Goal: Task Accomplishment & Management: Complete application form

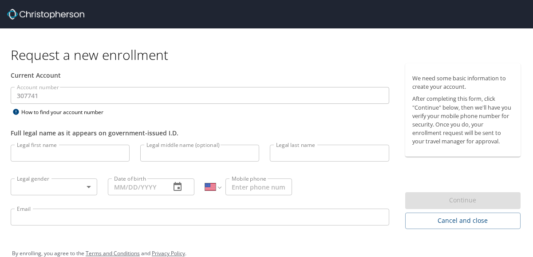
select select "US"
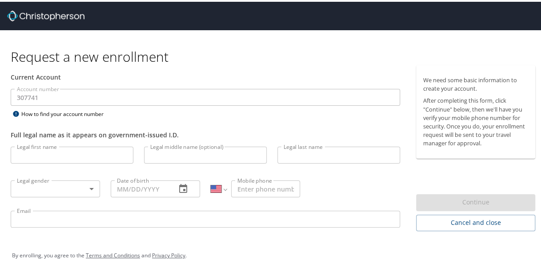
click at [258, 133] on div "Full legal name as it appears on government-issued I.D." at bounding box center [205, 132] width 389 height 9
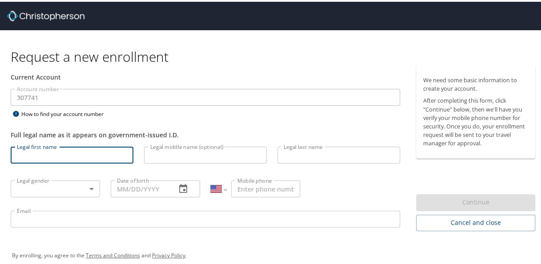
click at [81, 145] on input "Legal first name" at bounding box center [72, 153] width 123 height 17
click at [47, 154] on input "Legal first name" at bounding box center [72, 153] width 123 height 17
type input "Jack"
click at [183, 148] on input "Legal middle name (optional)" at bounding box center [205, 153] width 123 height 17
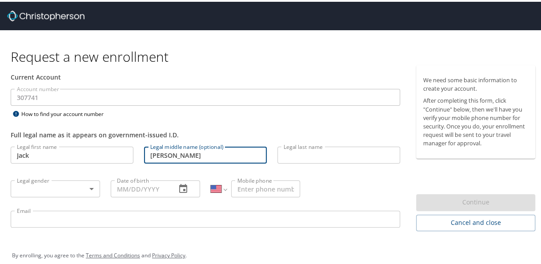
type input "[PERSON_NAME]"
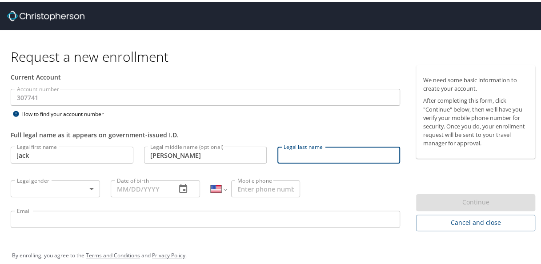
click at [347, 153] on input "Legal last name" at bounding box center [338, 153] width 123 height 17
type input "[PERSON_NAME]"
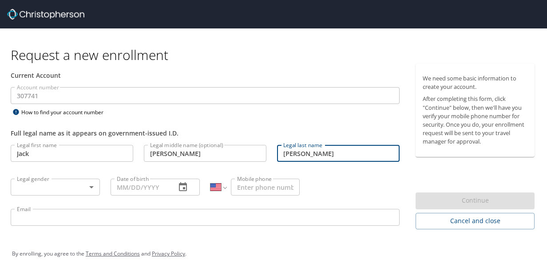
click at [81, 185] on body "Request a new enrollment Current Account Account number 307741 Account number H…" at bounding box center [273, 132] width 547 height 264
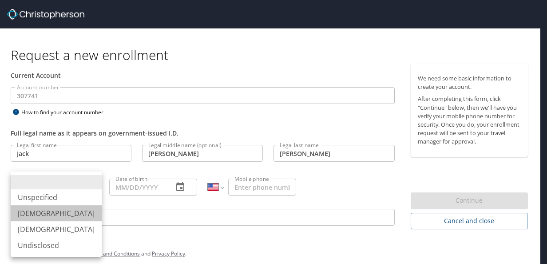
click at [65, 211] on li "[DEMOGRAPHIC_DATA]" at bounding box center [56, 213] width 91 height 16
type input "[DEMOGRAPHIC_DATA]"
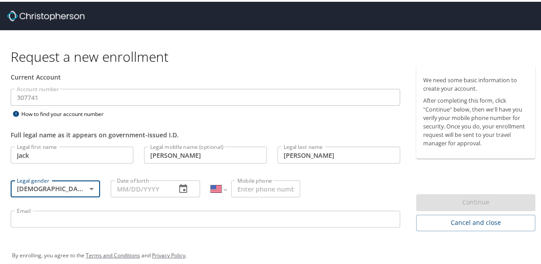
click at [124, 183] on input "Date of birth" at bounding box center [140, 187] width 58 height 17
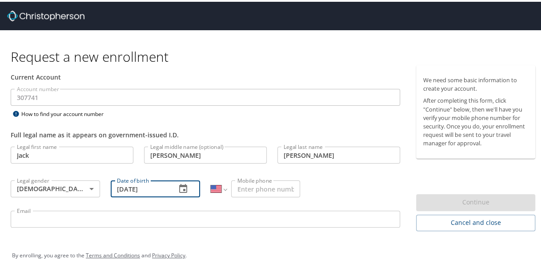
type input "[DATE]"
click at [266, 187] on input "Mobile phone" at bounding box center [265, 187] width 69 height 17
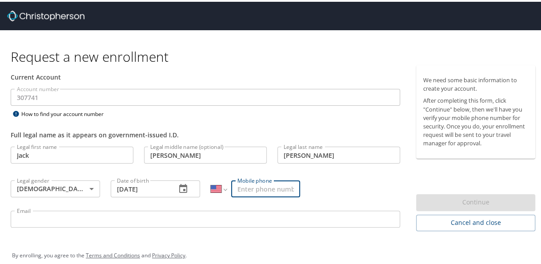
type input "[PHONE_NUMBER]"
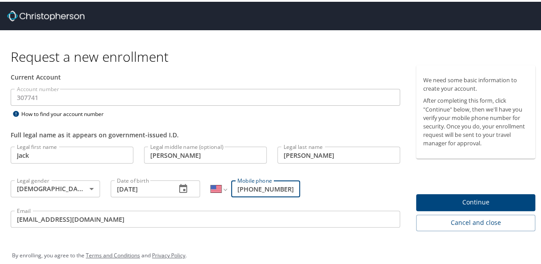
drag, startPoint x: 125, startPoint y: 223, endPoint x: -27, endPoint y: 225, distance: 151.9
click at [0, 225] on html "Request a new enrollment Current Account Account number 307741 Account number H…" at bounding box center [273, 132] width 547 height 264
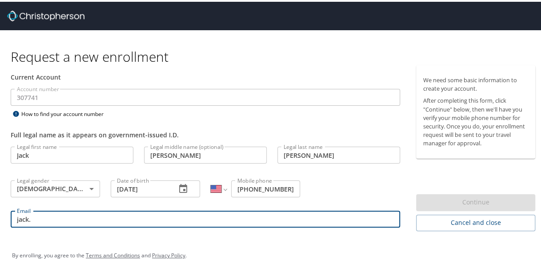
type input "[EMAIL_ADDRESS][PERSON_NAME][DOMAIN_NAME]"
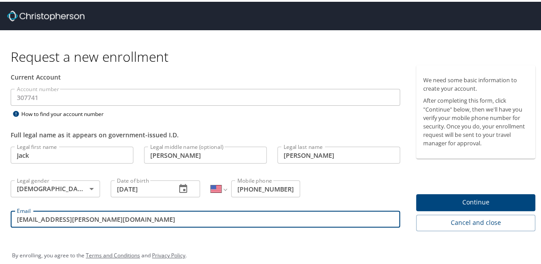
click at [449, 197] on span "Continue" at bounding box center [475, 200] width 105 height 11
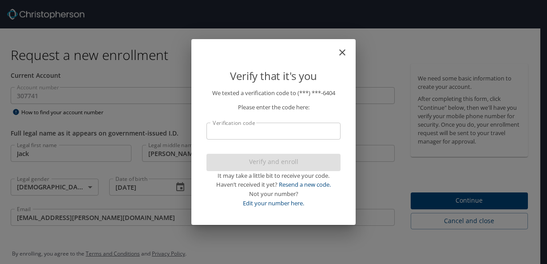
click at [312, 133] on input "Verification code" at bounding box center [274, 131] width 134 height 17
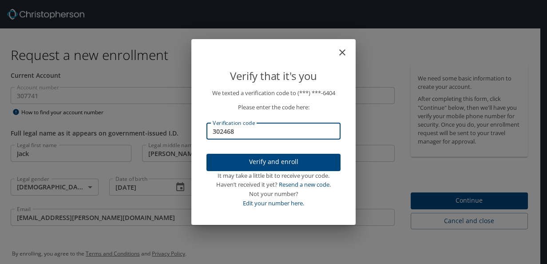
type input "302468"
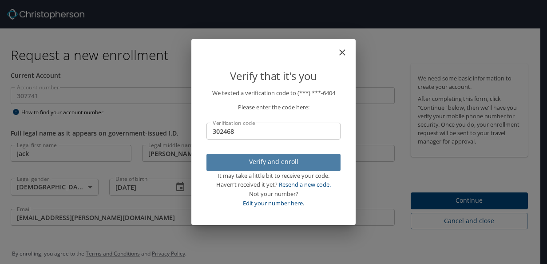
click at [304, 159] on span "Verify and enroll" at bounding box center [274, 161] width 120 height 11
